Goal: Transaction & Acquisition: Purchase product/service

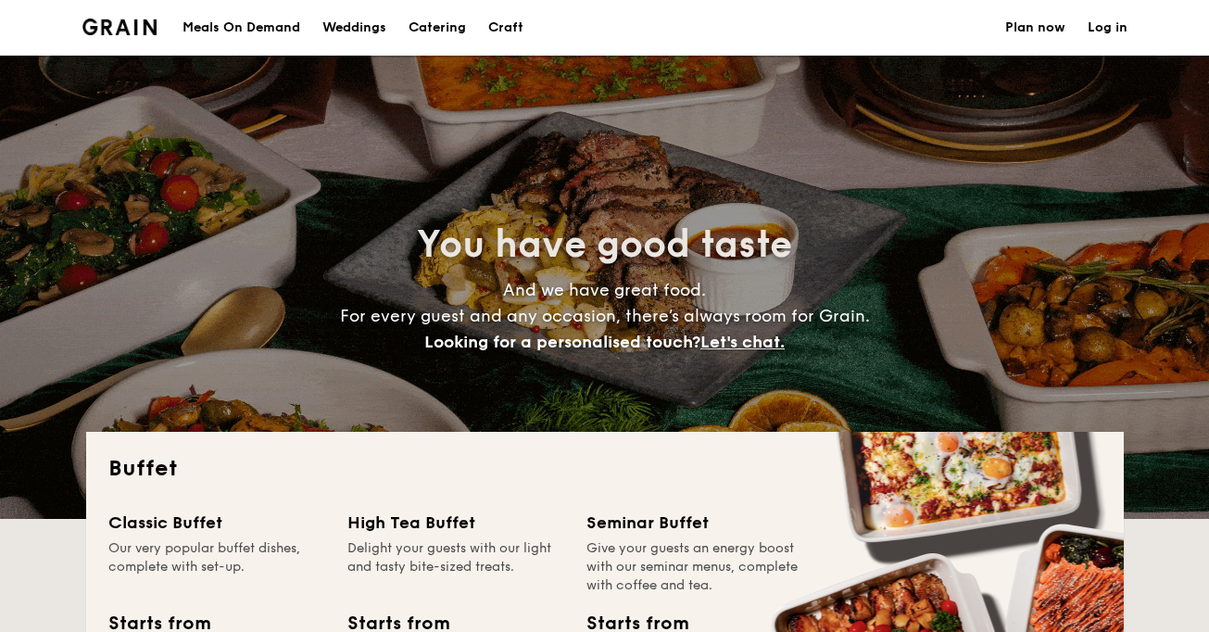
select select
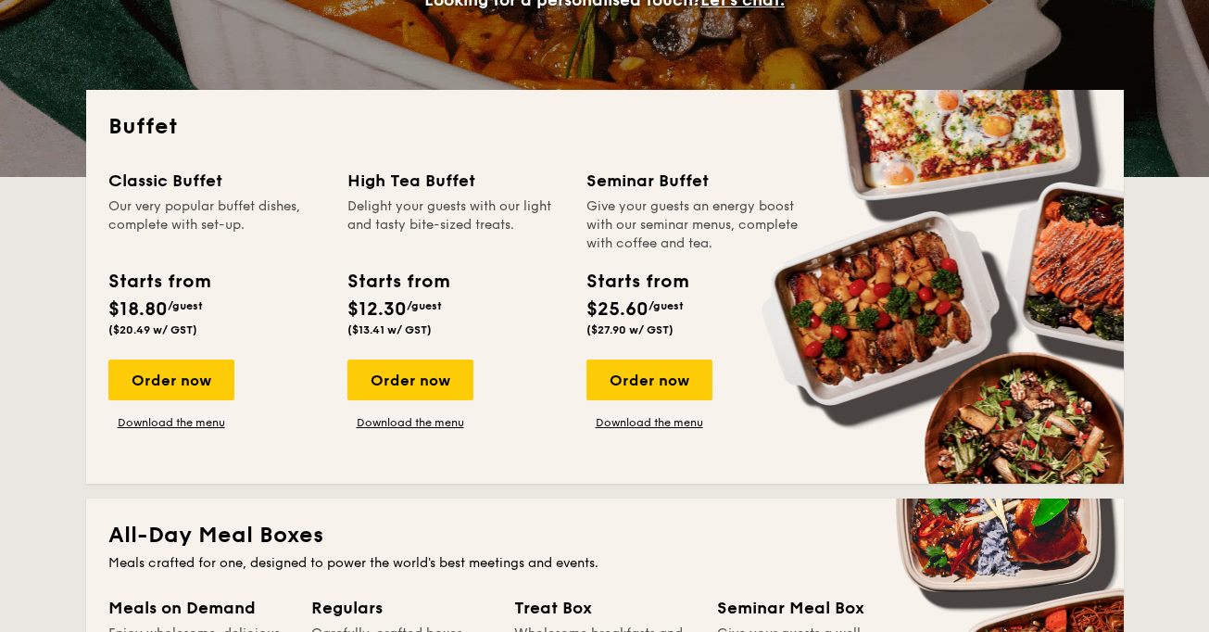
scroll to position [345, 0]
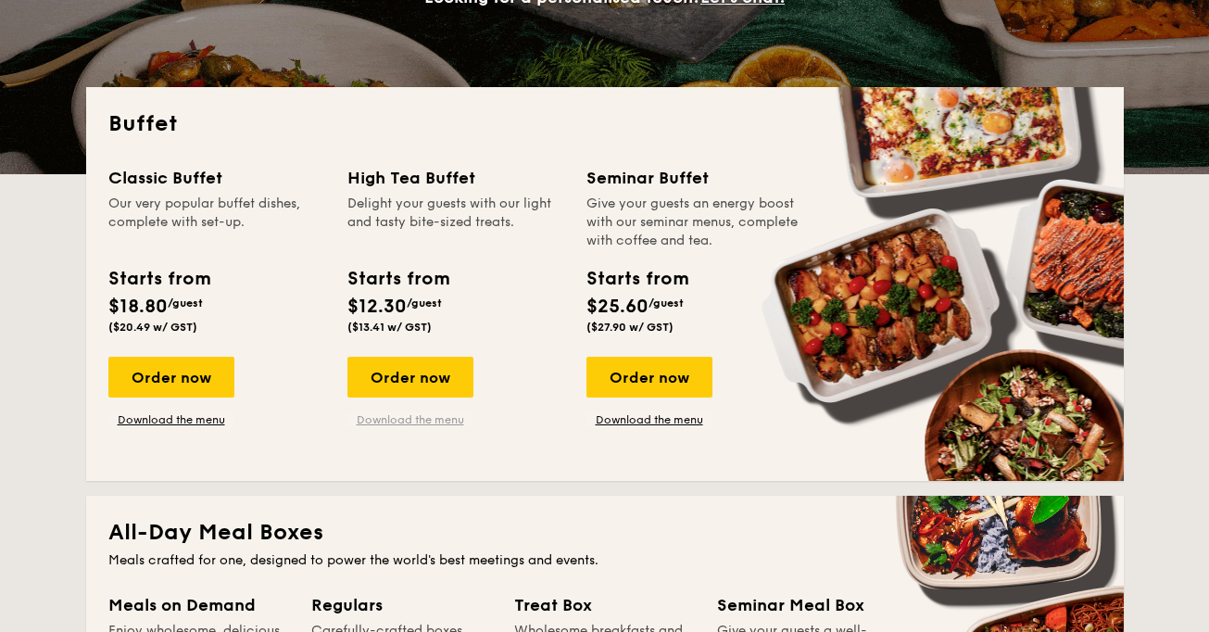
click at [440, 426] on link "Download the menu" at bounding box center [410, 419] width 126 height 15
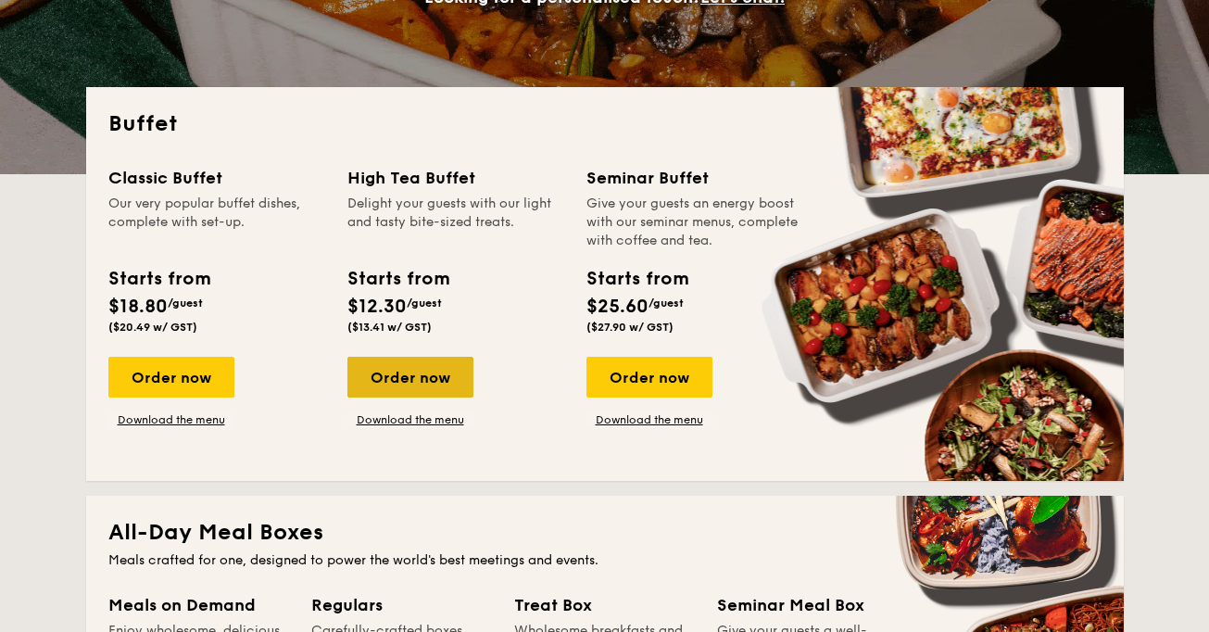
click at [456, 370] on div "Order now" at bounding box center [410, 377] width 126 height 41
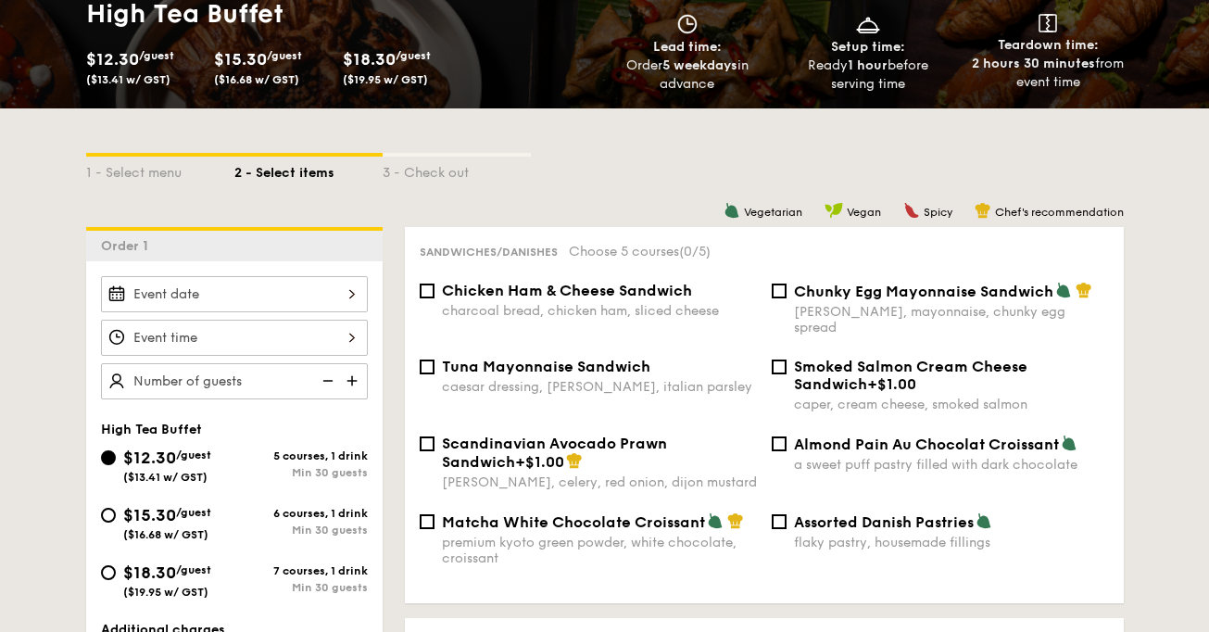
scroll to position [296, 0]
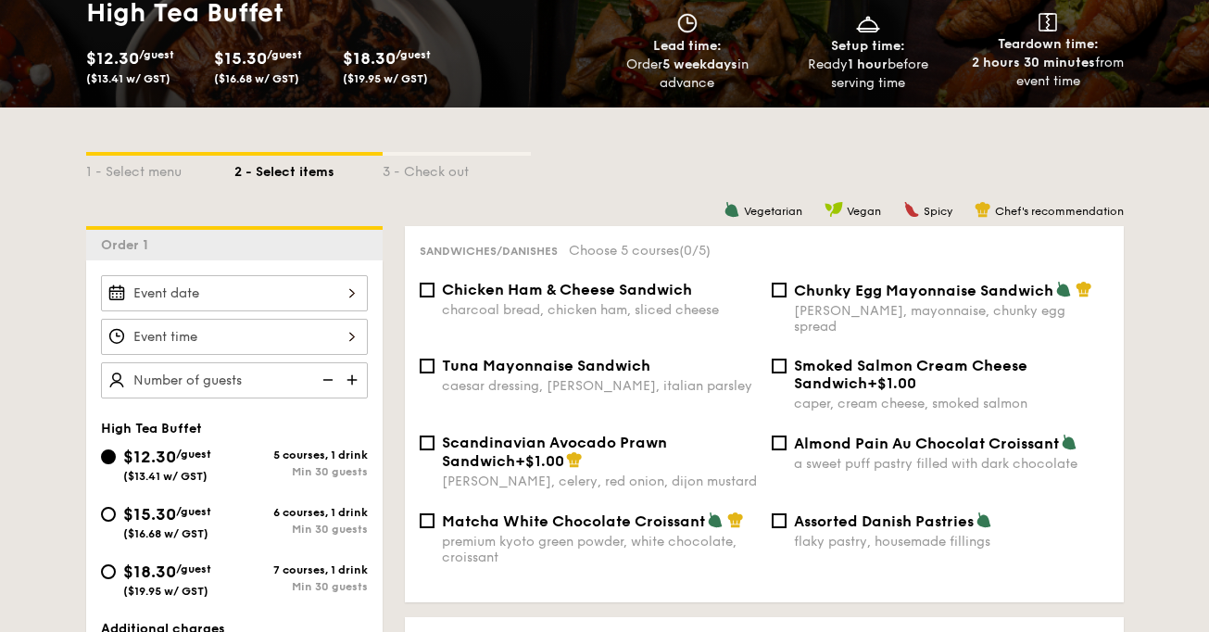
scroll to position [345, 0]
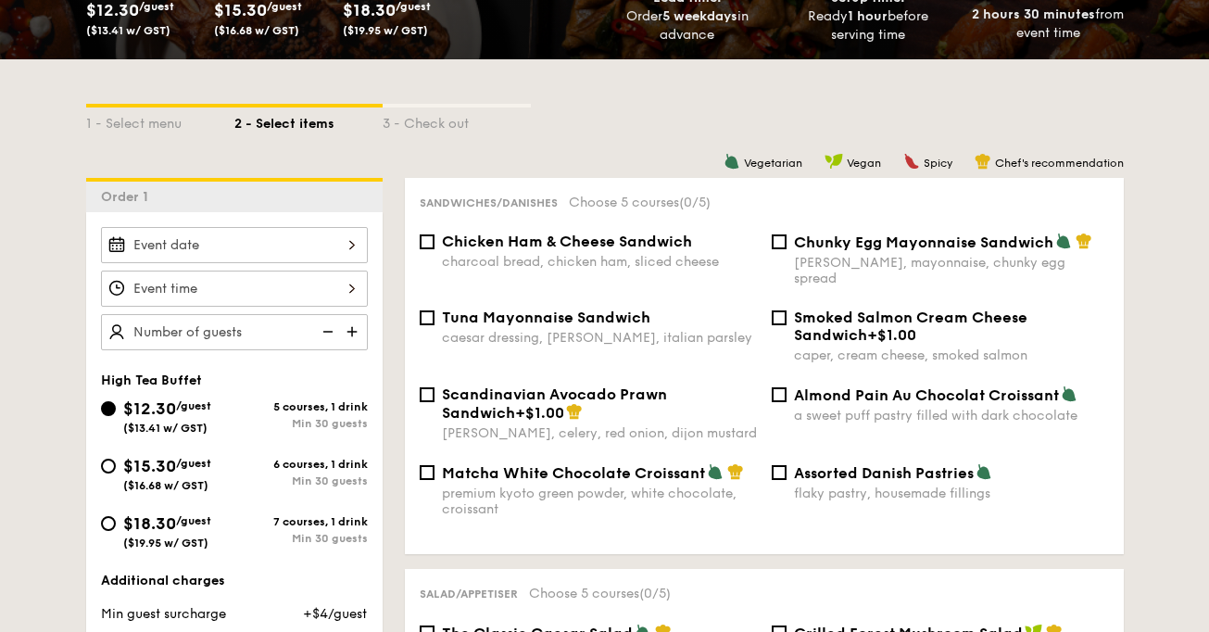
select select
